Goal: Information Seeking & Learning: Learn about a topic

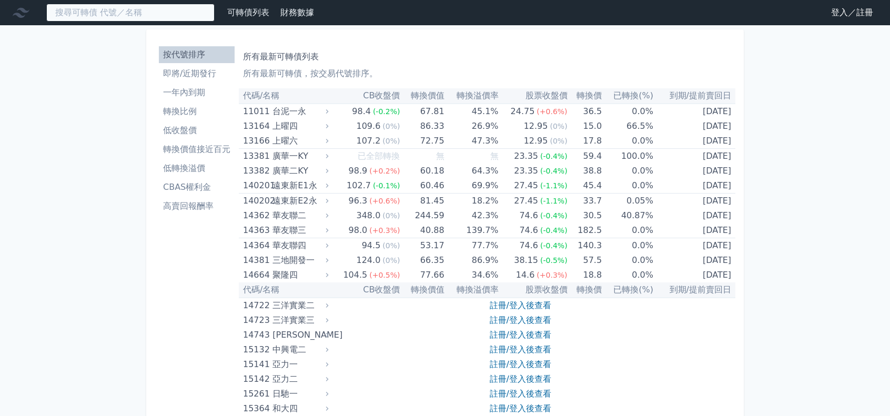
click at [142, 15] on input at bounding box center [130, 13] width 168 height 18
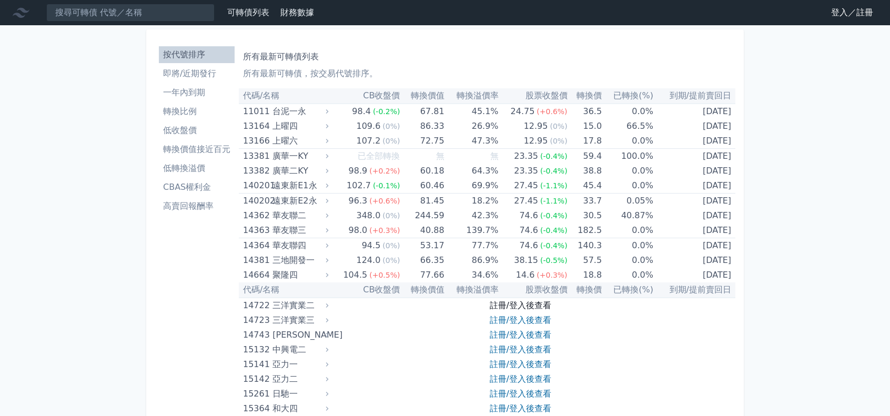
click at [526, 307] on link "註冊/登入後查看" at bounding box center [521, 305] width 62 height 10
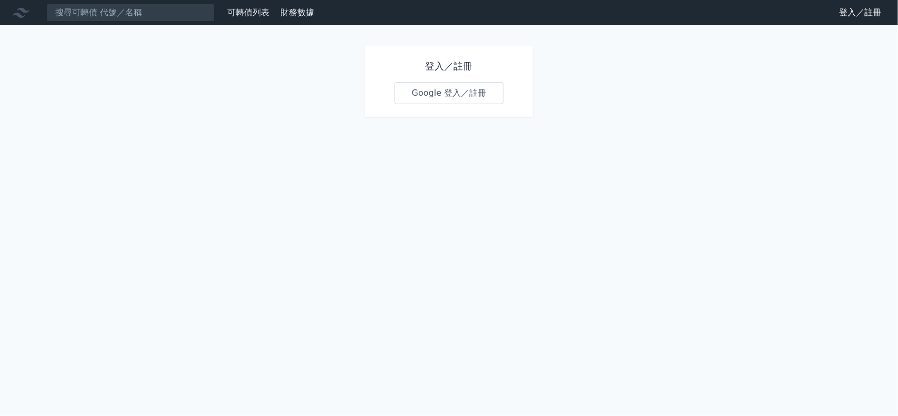
click at [449, 92] on link "Google 登入／註冊" at bounding box center [449, 93] width 109 height 22
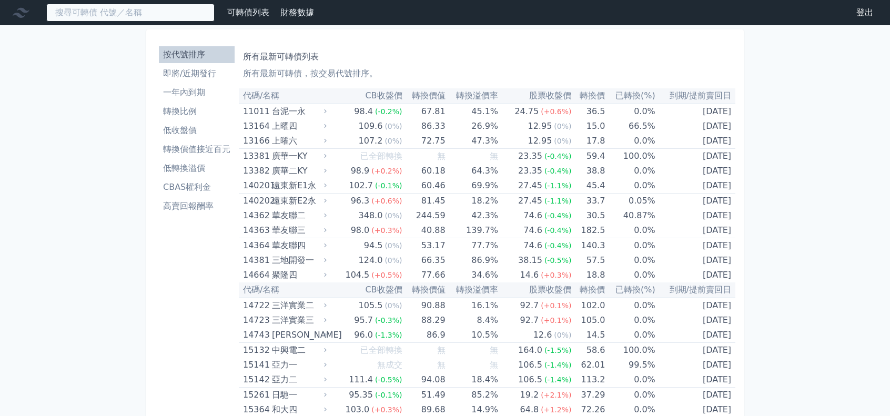
click at [85, 14] on input at bounding box center [130, 13] width 168 height 18
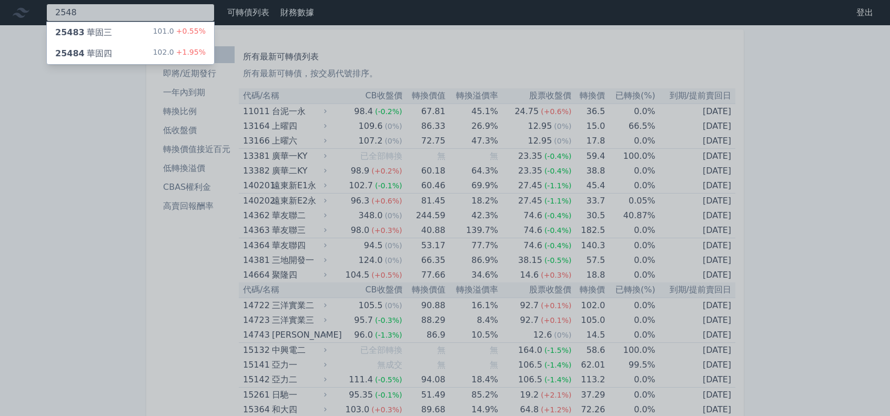
type input "2548"
click at [89, 49] on div "25484 華固四" at bounding box center [83, 53] width 57 height 13
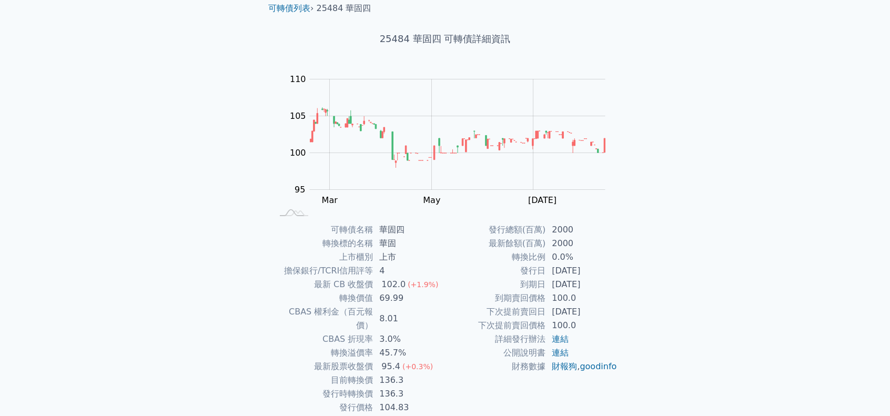
scroll to position [70, 0]
